Goal: Information Seeking & Learning: Learn about a topic

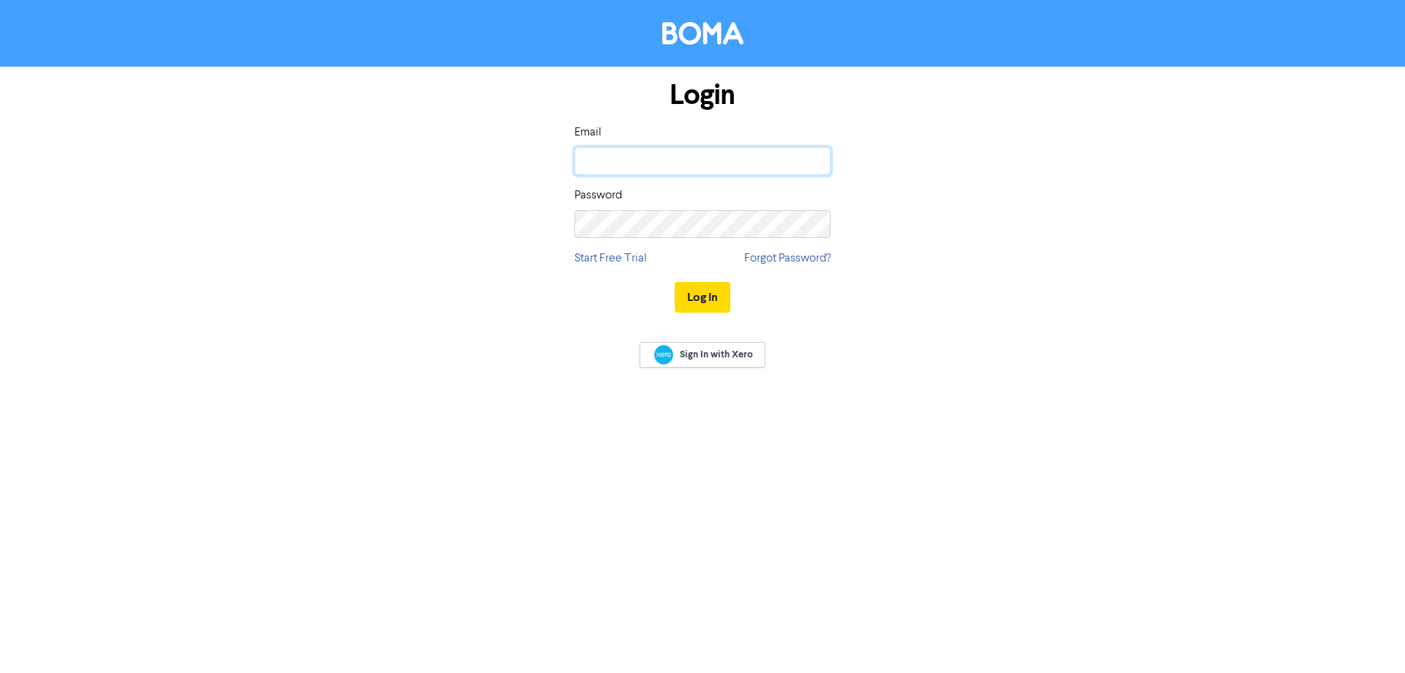
click at [696, 151] on input "email" at bounding box center [703, 161] width 256 height 28
drag, startPoint x: 630, startPoint y: 162, endPoint x: 418, endPoint y: 147, distance: 212.8
click at [418, 147] on div "Login Email [EMAIL_ADDRESS][DOMAIN_NAME] Password Start Free Trial Forgot Passw…" at bounding box center [702, 197] width 834 height 261
click at [675, 282] on button "Log In" at bounding box center [703, 297] width 56 height 31
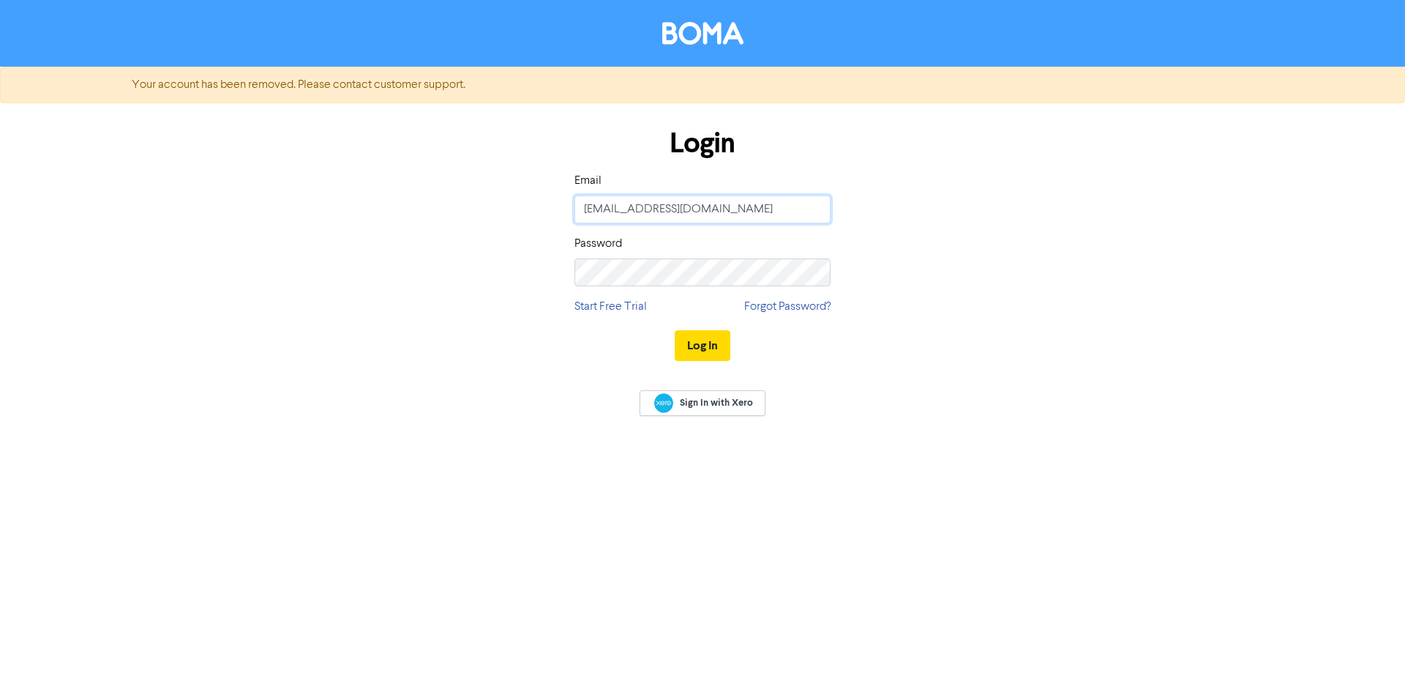
drag, startPoint x: 517, startPoint y: 187, endPoint x: 315, endPoint y: 165, distance: 202.4
click at [315, 165] on div "Login Email [EMAIL_ADDRESS][DOMAIN_NAME] Password Start Free Trial Forgot Passw…" at bounding box center [702, 245] width 834 height 261
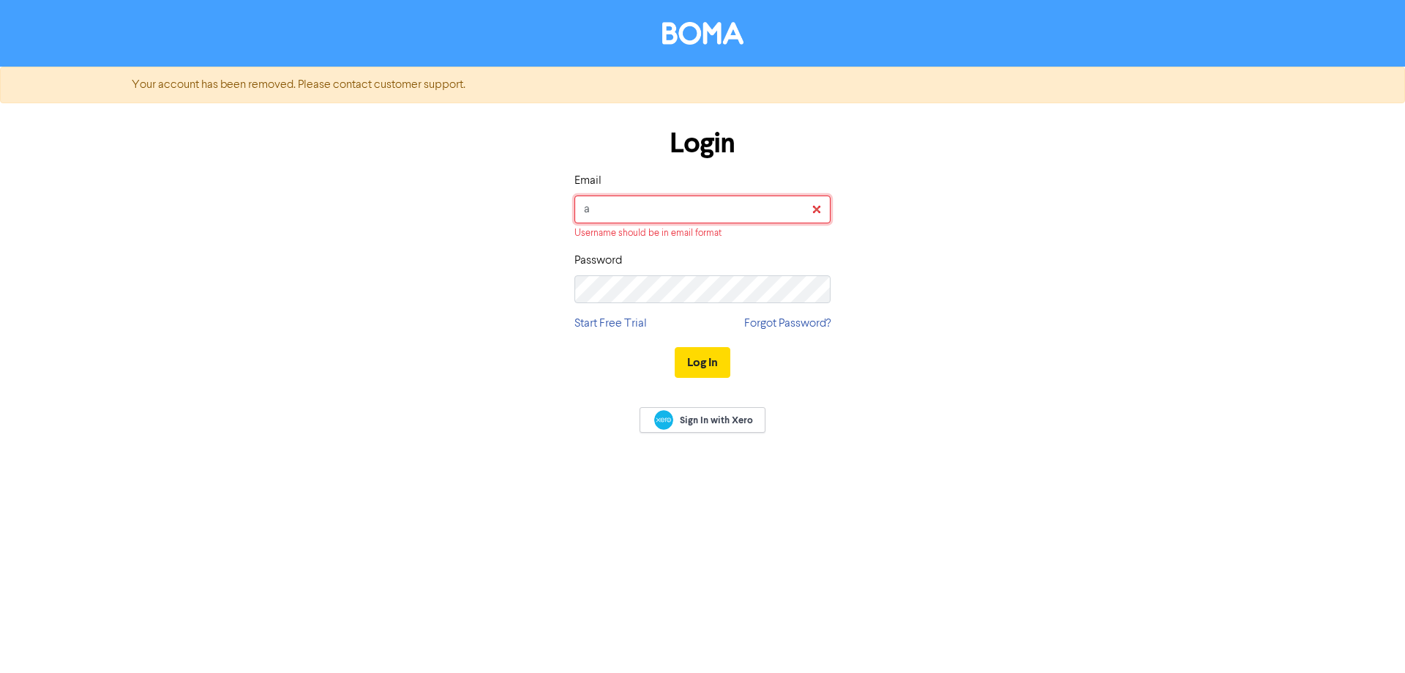
type input "[EMAIL_ADDRESS][DOMAIN_NAME]"
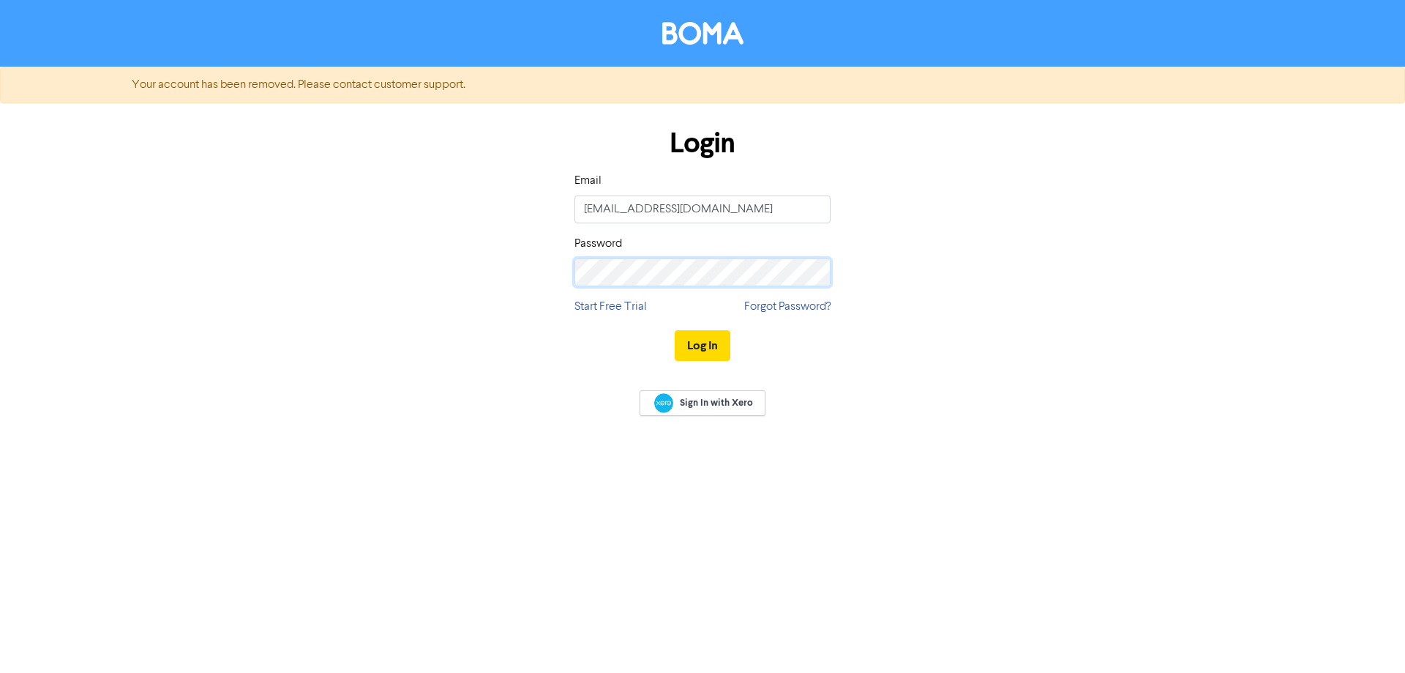
click at [348, 250] on div "Login Email [EMAIL_ADDRESS][DOMAIN_NAME] Password Start Free Trial Forgot Passw…" at bounding box center [702, 245] width 834 height 261
click at [675, 330] on button "Log In" at bounding box center [703, 345] width 56 height 31
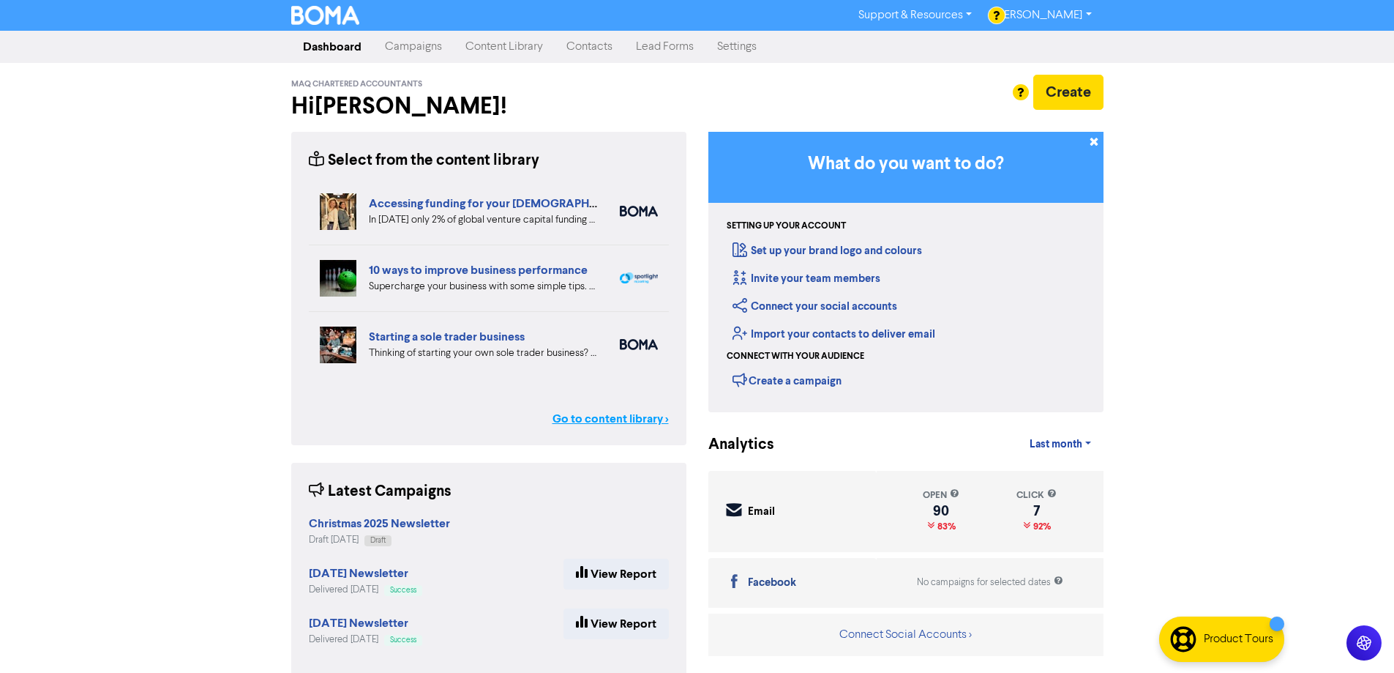
click at [568, 420] on link "Go to content library >" at bounding box center [611, 419] width 116 height 18
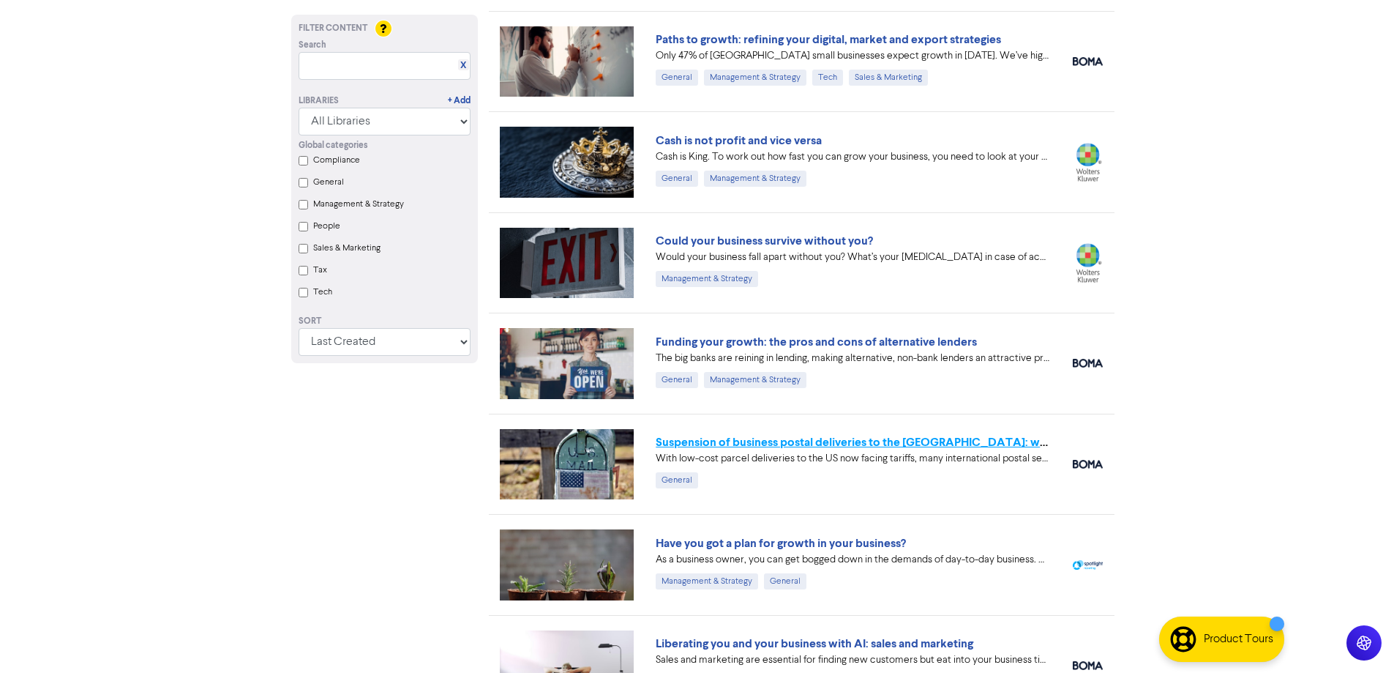
scroll to position [1171, 0]
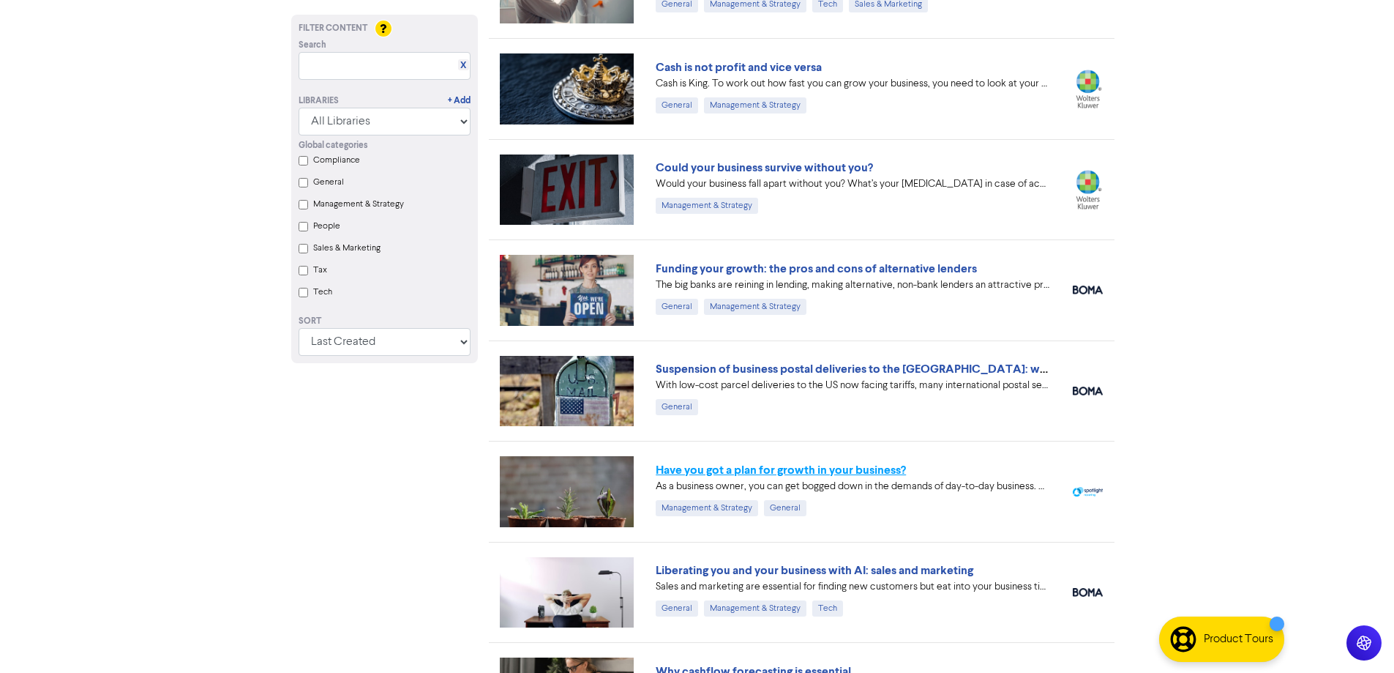
click at [852, 471] on link "Have you got a plan for growth in your business?" at bounding box center [781, 470] width 250 height 15
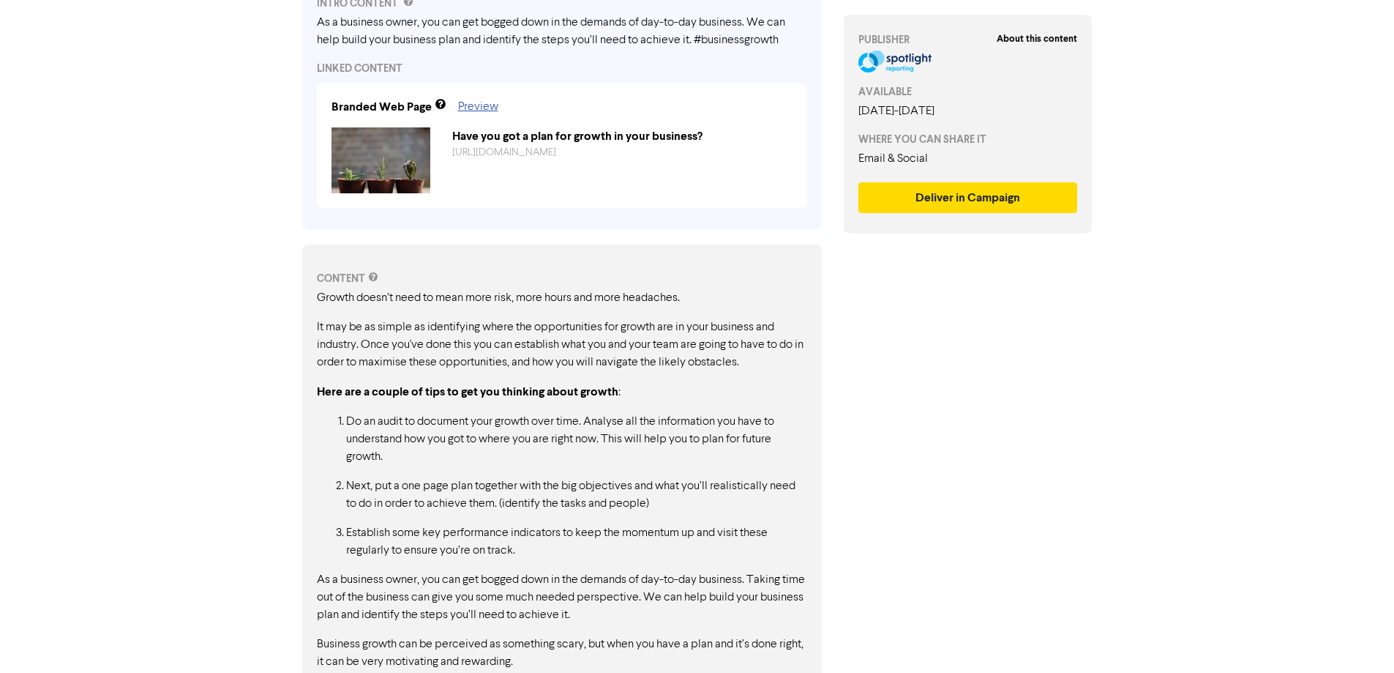
scroll to position [613, 0]
